Goal: Task Accomplishment & Management: Use online tool/utility

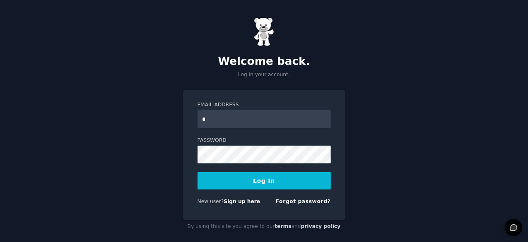
type input "**********"
click at [302, 177] on button "Log In" at bounding box center [263, 180] width 133 height 17
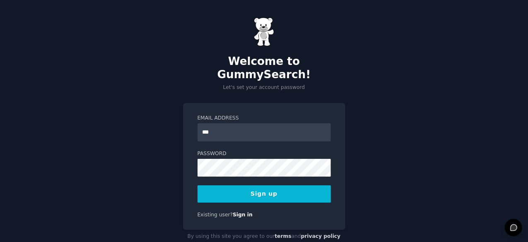
type input "**********"
click at [280, 185] on button "Sign up" at bounding box center [263, 193] width 133 height 17
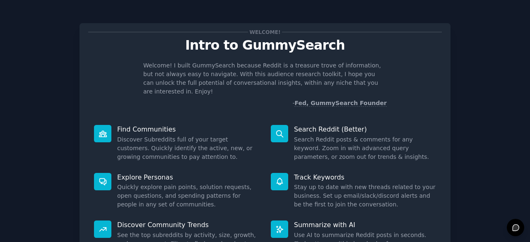
scroll to position [81, 0]
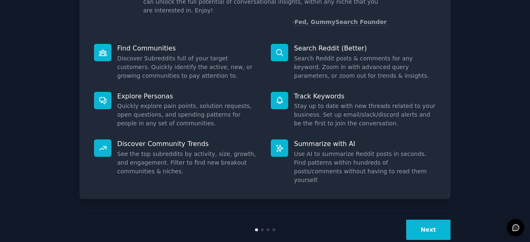
click at [430, 220] on button "Next" at bounding box center [428, 230] width 44 height 20
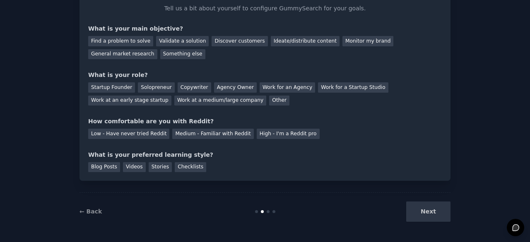
scroll to position [54, 0]
click at [430, 212] on div "Next" at bounding box center [389, 212] width 124 height 20
click at [424, 212] on div "Next" at bounding box center [389, 212] width 124 height 20
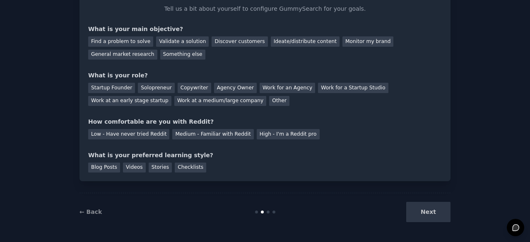
click at [424, 210] on div "Next" at bounding box center [389, 212] width 124 height 20
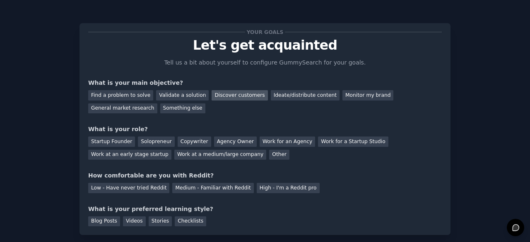
click at [240, 91] on div "Discover customers" at bounding box center [240, 95] width 56 height 10
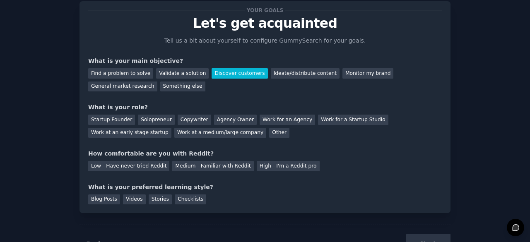
scroll to position [22, 0]
click at [269, 131] on div "Other" at bounding box center [279, 132] width 20 height 10
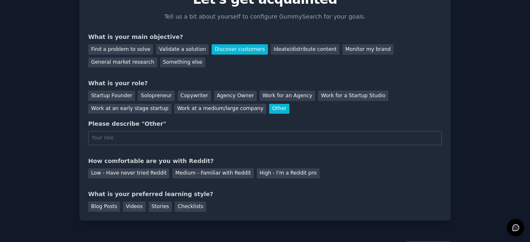
scroll to position [47, 0]
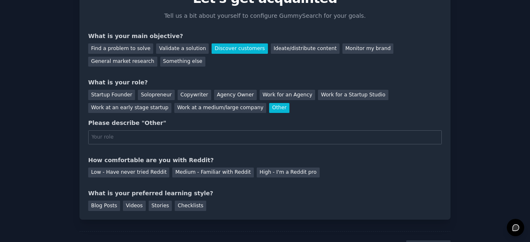
click at [180, 131] on input "text" at bounding box center [264, 137] width 353 height 14
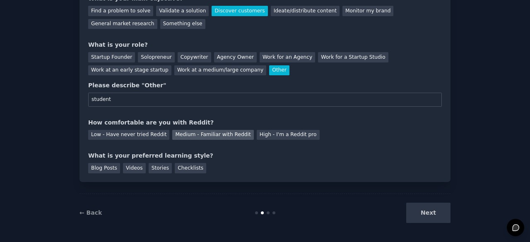
type input "student"
click at [190, 134] on div "Medium - Familiar with Reddit" at bounding box center [212, 135] width 81 height 10
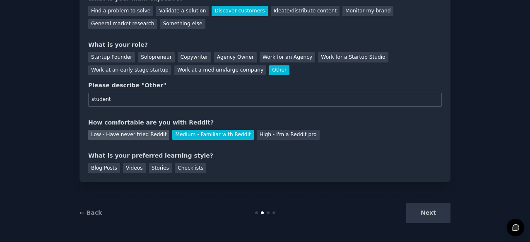
click at [141, 135] on div "Low - Have never tried Reddit" at bounding box center [128, 135] width 81 height 10
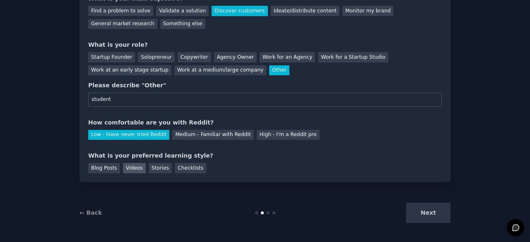
click at [134, 169] on div "Videos" at bounding box center [134, 168] width 23 height 10
click at [429, 212] on button "Next" at bounding box center [428, 213] width 44 height 20
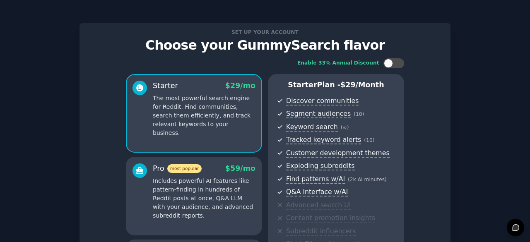
scroll to position [154, 0]
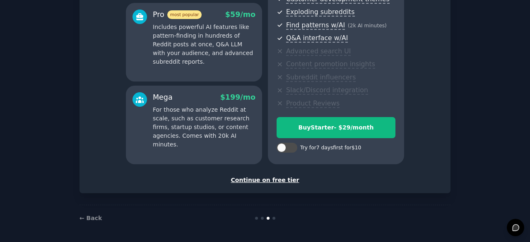
click at [262, 178] on div "Continue on free tier" at bounding box center [264, 180] width 353 height 9
